Goal: Transaction & Acquisition: Purchase product/service

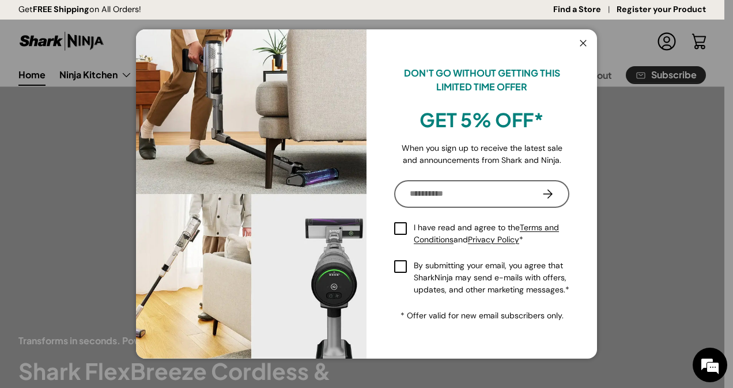
click at [470, 190] on input "Email" at bounding box center [477, 194] width 162 height 22
click at [437, 196] on input "Email" at bounding box center [477, 194] width 162 height 22
type input "**********"
click at [404, 225] on label "I have read and agree to the Terms and Conditions and Privacy Policy *" at bounding box center [481, 234] width 175 height 24
click at [403, 258] on div "**********" at bounding box center [481, 238] width 175 height 116
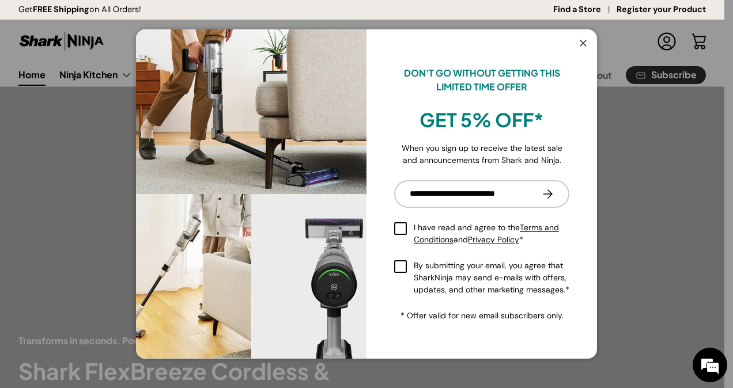
click at [402, 264] on label "By submitting your email, you agree that SharkNinja may send e-mails with offer…" at bounding box center [481, 278] width 175 height 36
click at [550, 192] on button "Subscribe" at bounding box center [548, 194] width 44 height 28
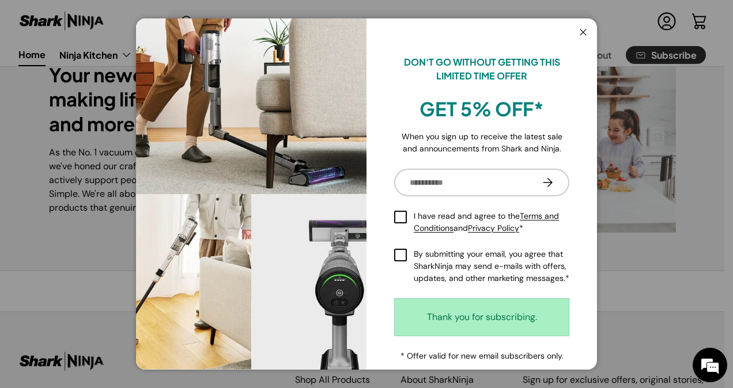
click at [577, 34] on button "Close" at bounding box center [583, 33] width 22 height 24
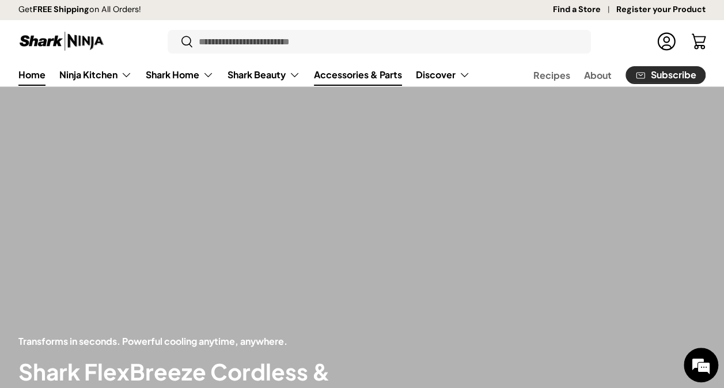
click at [353, 73] on link "Accessories & Parts" at bounding box center [358, 74] width 88 height 22
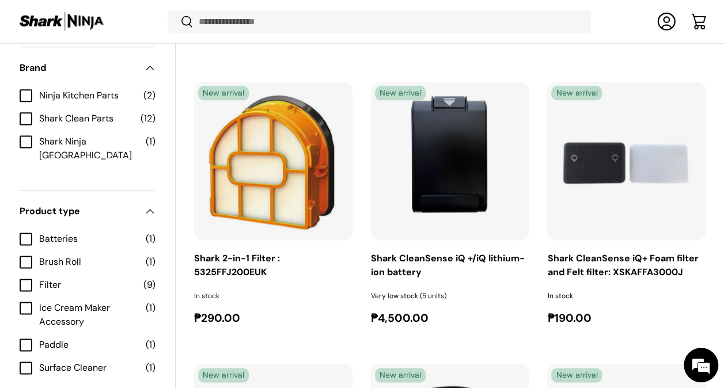
scroll to position [701, 0]
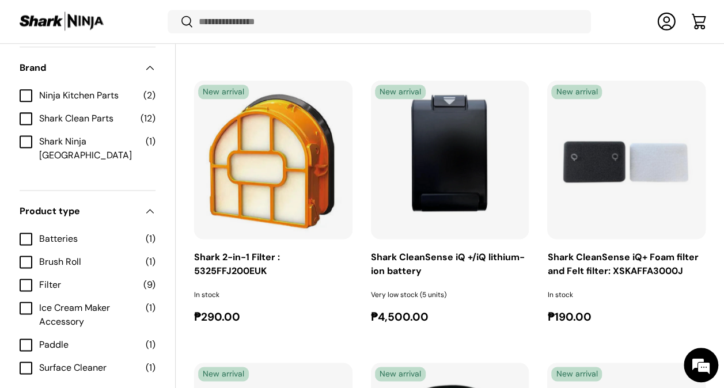
click at [0, 0] on img "Shark CleanSense iQ +/iQ lithium-ion battery" at bounding box center [0, 0] width 0 height 0
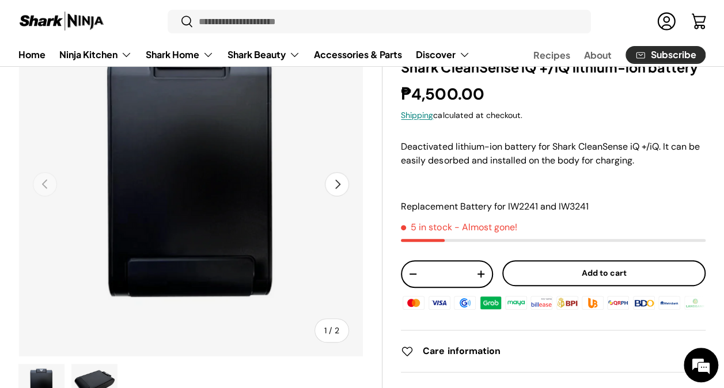
scroll to position [109, 0]
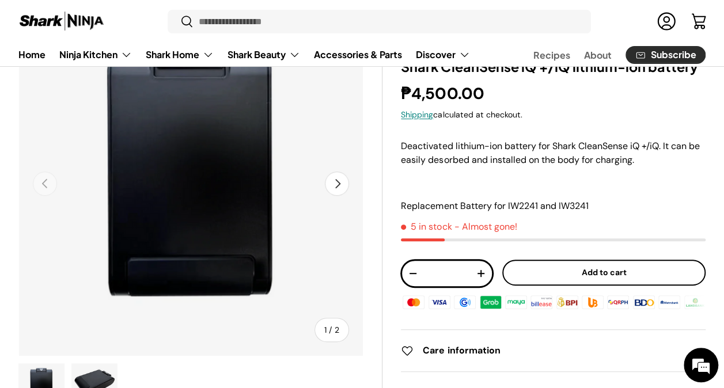
click at [482, 273] on button "+" at bounding box center [481, 274] width 22 height 22
click at [407, 274] on button "-" at bounding box center [413, 274] width 22 height 22
type input "*"
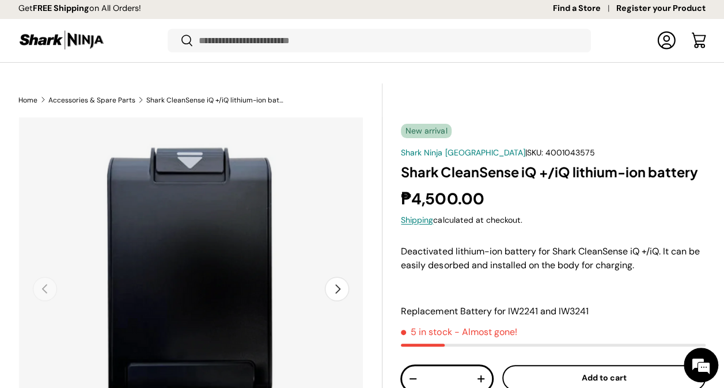
scroll to position [0, 0]
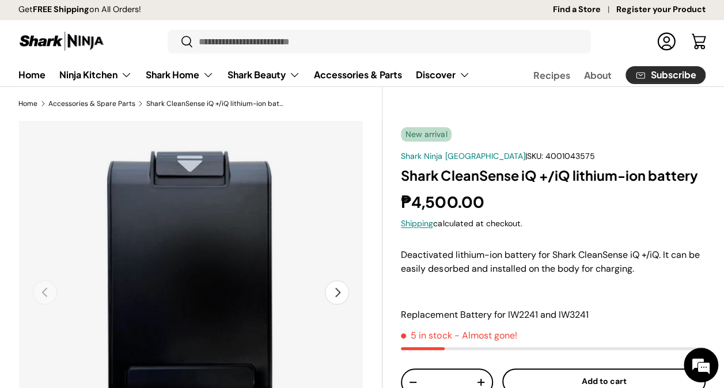
click at [696, 40] on link "Cart" at bounding box center [698, 41] width 25 height 25
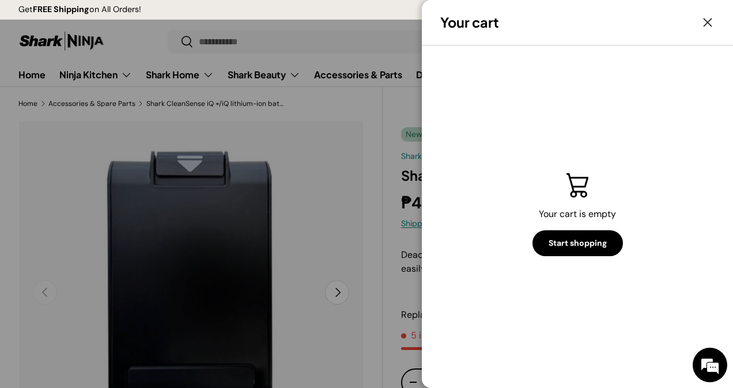
click at [712, 20] on button "Close" at bounding box center [707, 22] width 25 height 25
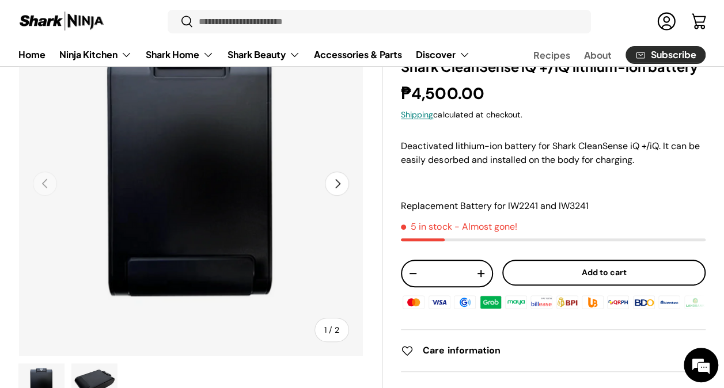
scroll to position [109, 0]
click at [559, 274] on button "Add to cart" at bounding box center [604, 272] width 203 height 26
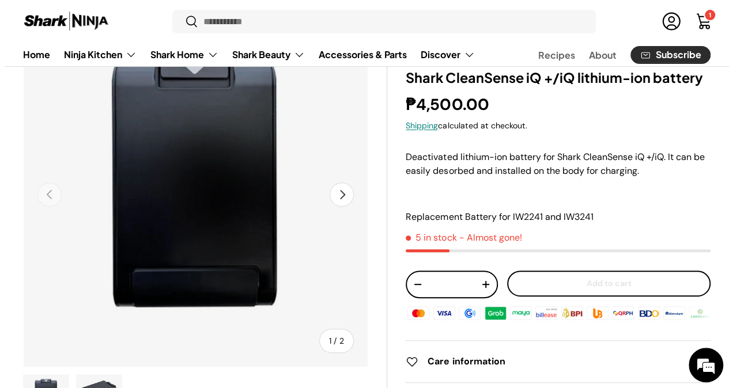
scroll to position [0, 0]
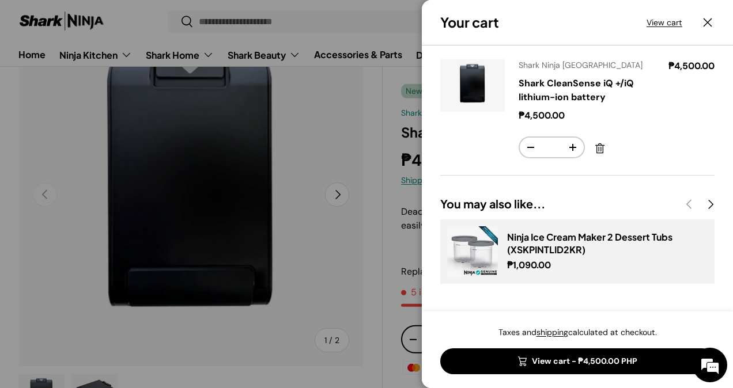
click at [317, 110] on div at bounding box center [366, 194] width 733 height 388
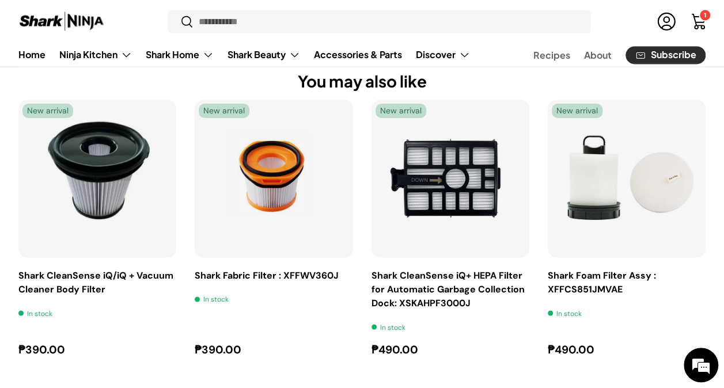
scroll to position [776, 0]
drag, startPoint x: 520, startPoint y: 383, endPoint x: 611, endPoint y: 379, distance: 90.6
click at [611, 379] on body "Skip to content Get FREE Shipping on All Orders! Find a Store Register your Pro…" at bounding box center [362, 52] width 724 height 1656
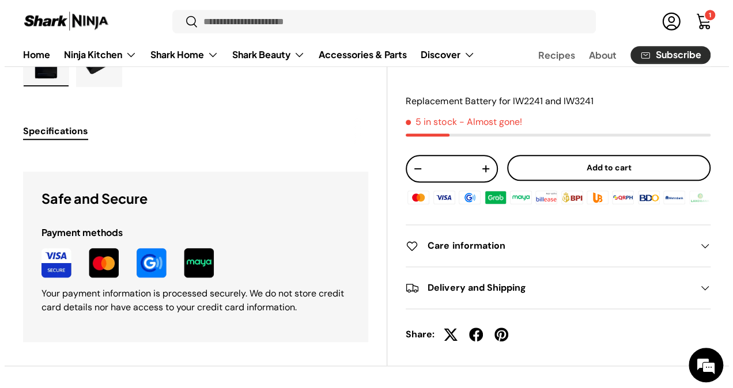
scroll to position [0, 0]
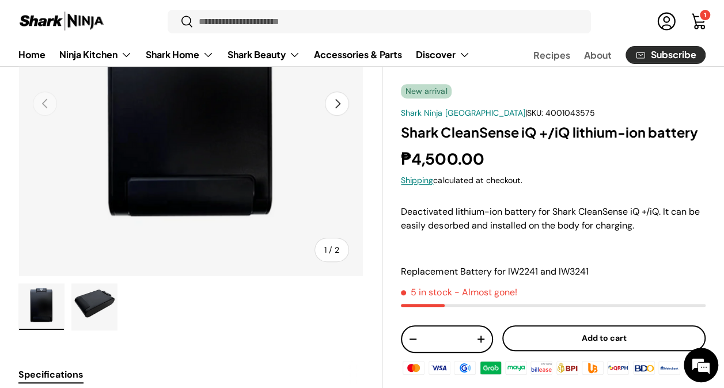
click at [701, 21] on link "Cart 1 1 item" at bounding box center [698, 21] width 25 height 25
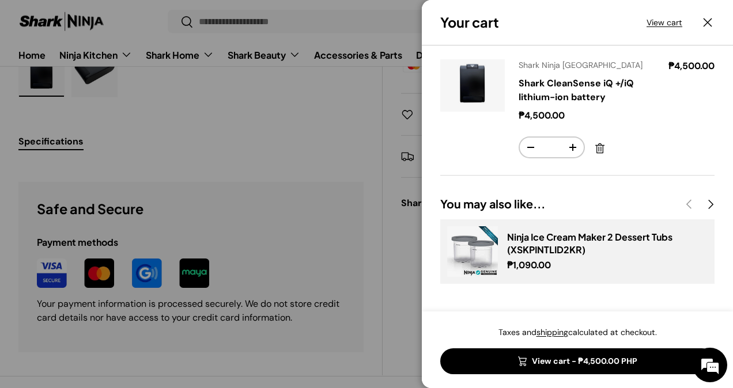
click at [624, 364] on link "View cart - ₱4,500.00 PHP" at bounding box center [577, 362] width 274 height 26
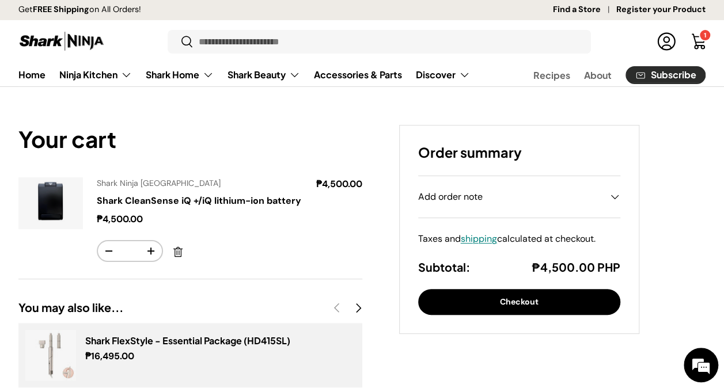
click at [488, 204] on summary "Add order note" at bounding box center [519, 196] width 203 height 41
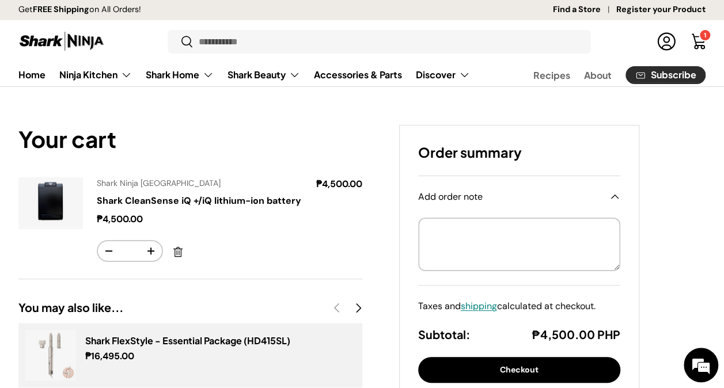
click at [488, 202] on div "Add order note" at bounding box center [519, 197] width 203 height 14
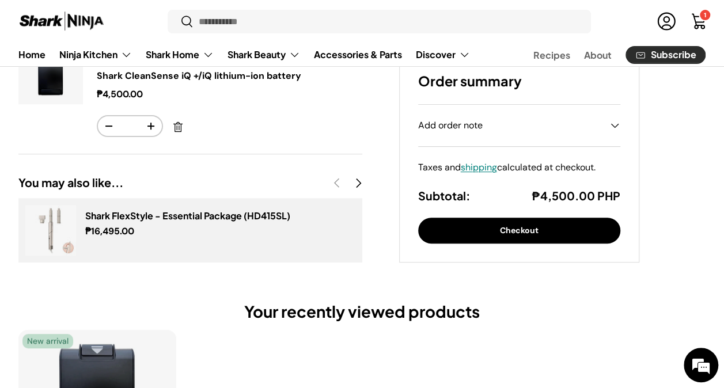
scroll to position [124, 0]
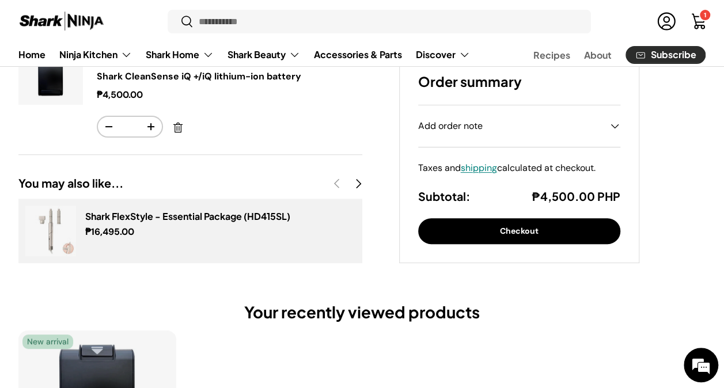
click at [515, 235] on button "Checkout" at bounding box center [519, 232] width 203 height 26
